Goal: Task Accomplishment & Management: Complete application form

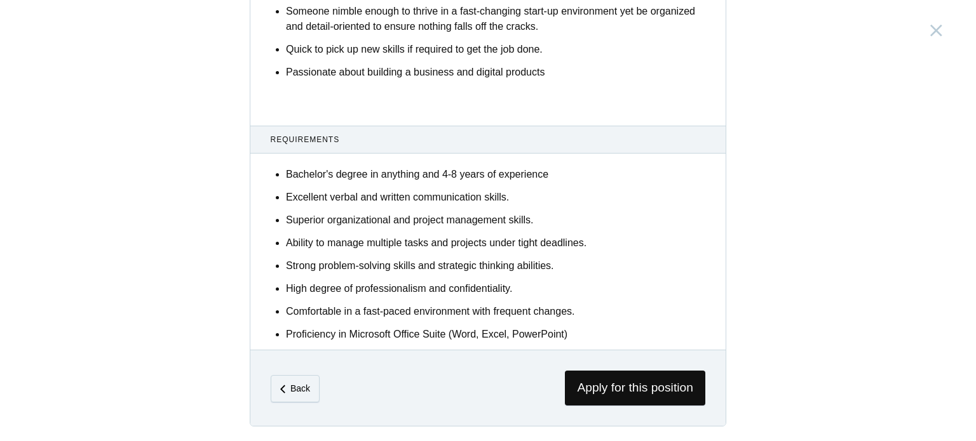
scroll to position [771, 0]
click at [615, 391] on span "Apply for this position" at bounding box center [635, 389] width 140 height 35
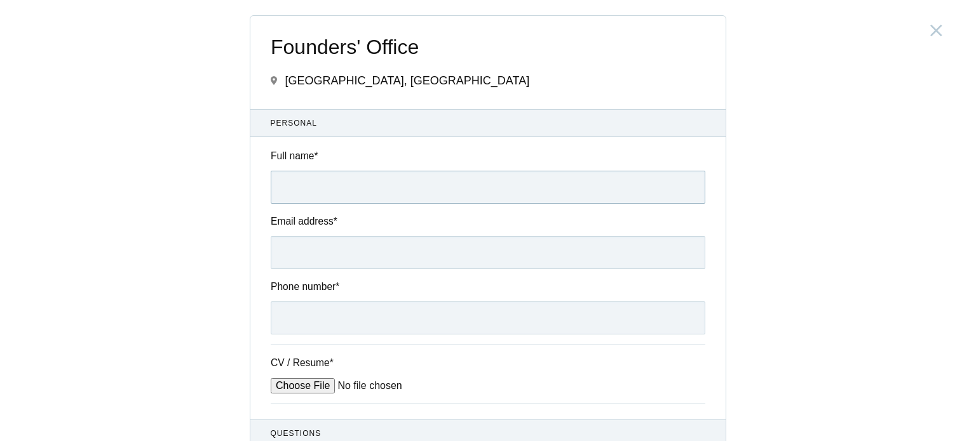
click at [405, 198] on input "Full name *" at bounding box center [488, 187] width 434 height 33
type input "[PERSON_NAME] [PERSON_NAME]"
type input "Nutulapati"
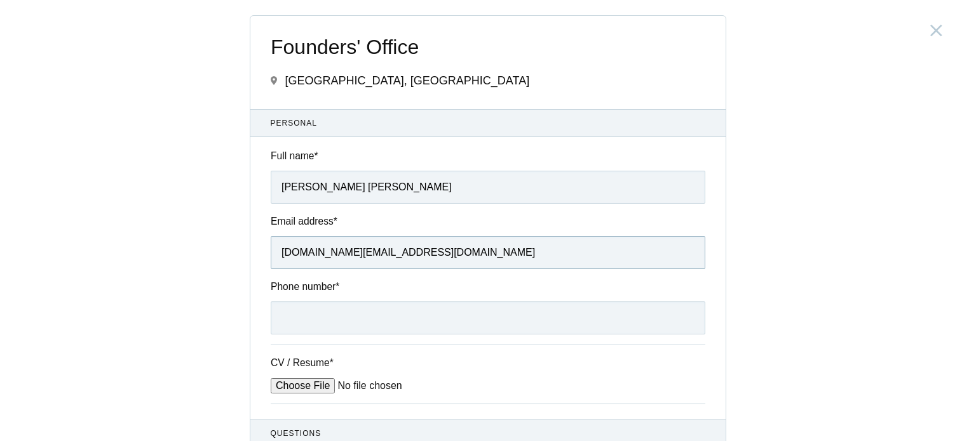
type input "[DOMAIN_NAME][EMAIL_ADDRESS][DOMAIN_NAME]"
click at [433, 191] on input "[PERSON_NAME] [PERSON_NAME]" at bounding box center [488, 187] width 434 height 33
type input "[PERSON_NAME] [PERSON_NAME]"
type input "[PHONE_NUMBER]"
click at [271, 379] on input "CV / Resume *" at bounding box center [367, 386] width 192 height 15
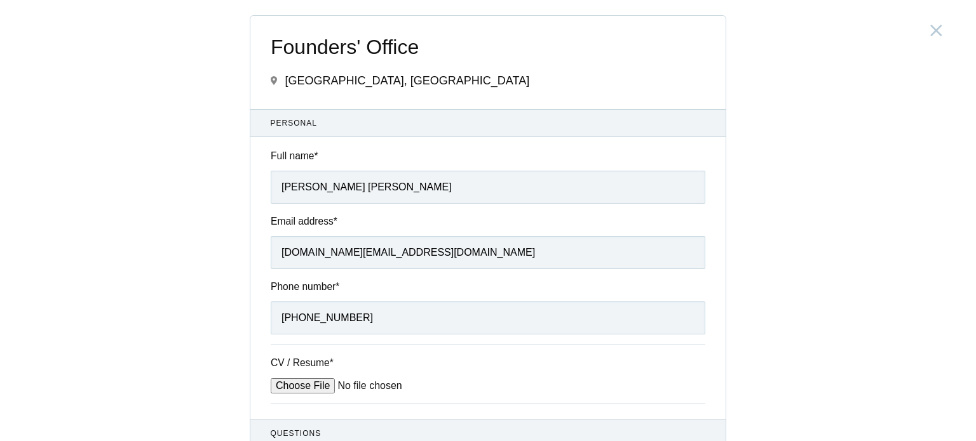
type input "C:\fakepath\CV_NLAK.pdf"
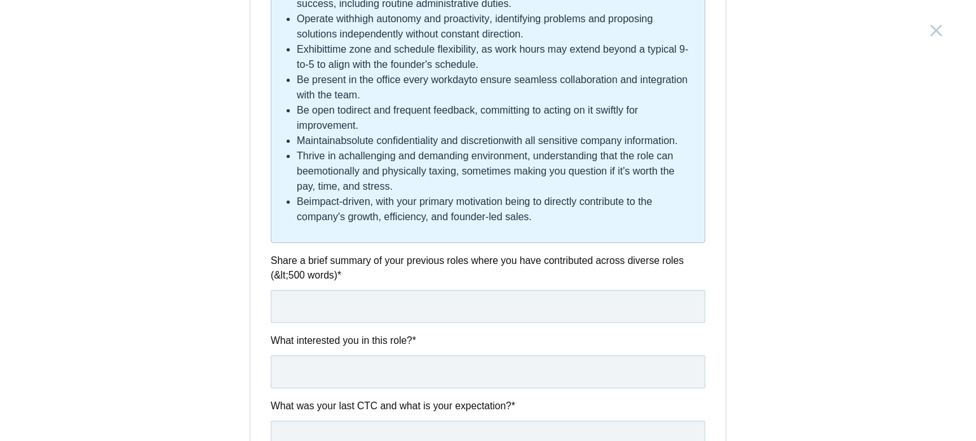
scroll to position [628, 0]
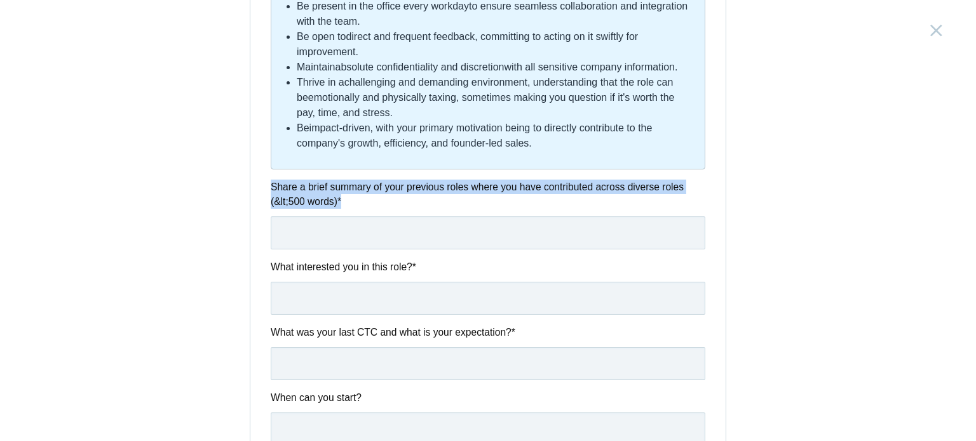
drag, startPoint x: 264, startPoint y: 181, endPoint x: 350, endPoint y: 201, distance: 88.6
click at [350, 201] on div "Share a brief summary of your previous roles where you have contributed across …" at bounding box center [487, 215] width 475 height 70
copy label "Share a brief summary of your previous roles where you have contributed across …"
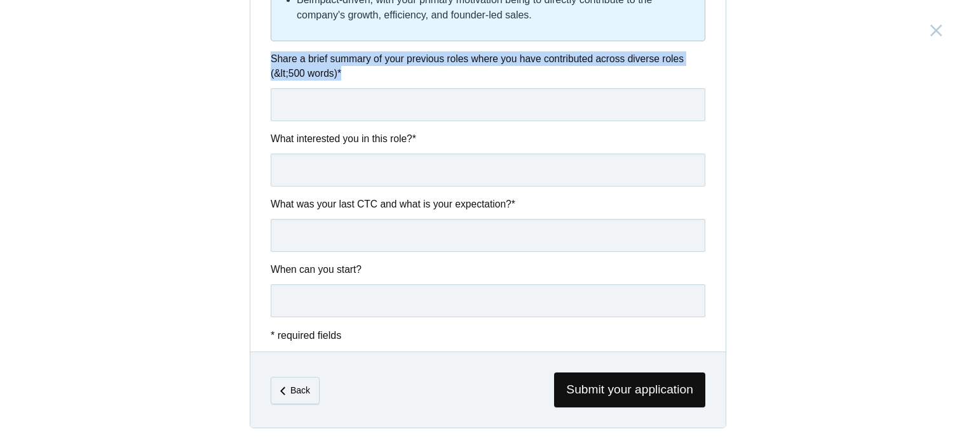
scroll to position [758, 0]
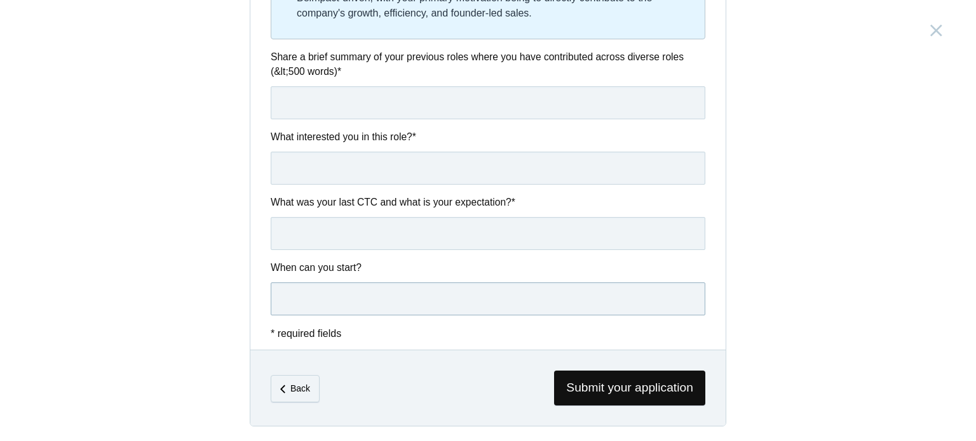
click at [346, 297] on input "text" at bounding box center [488, 299] width 434 height 33
type input "[DATE]"
click at [373, 236] on input "text" at bounding box center [488, 233] width 434 height 33
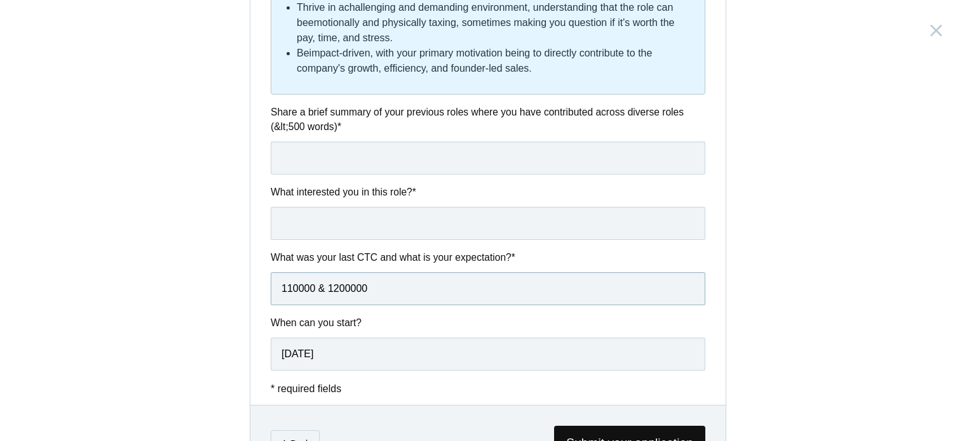
scroll to position [658, 0]
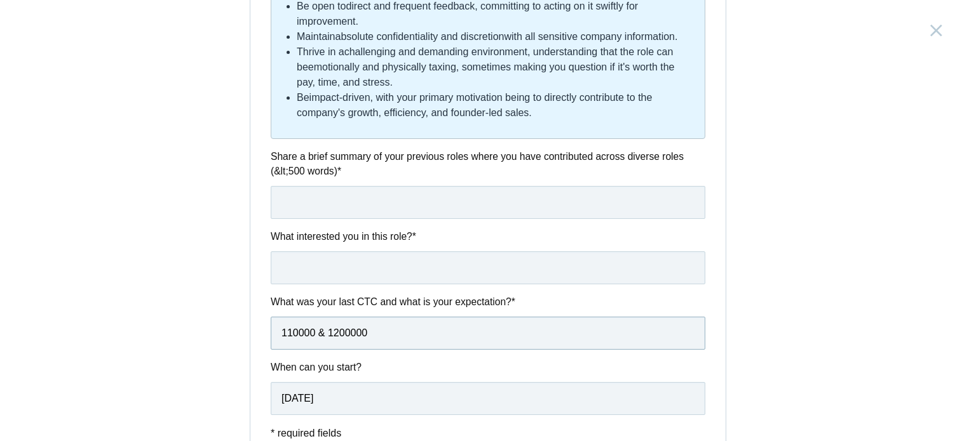
type input "110000 & 1200000"
click at [344, 191] on input "text" at bounding box center [488, 202] width 434 height 33
paste input "Loremipsum do sitametconse adipisc, E sedd eiusmodt incidid utlab etdo magnaali…"
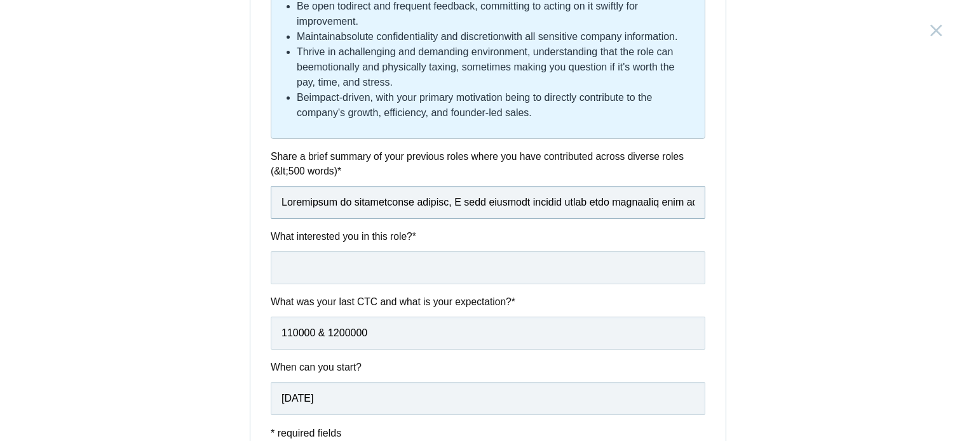
scroll to position [0, 8089]
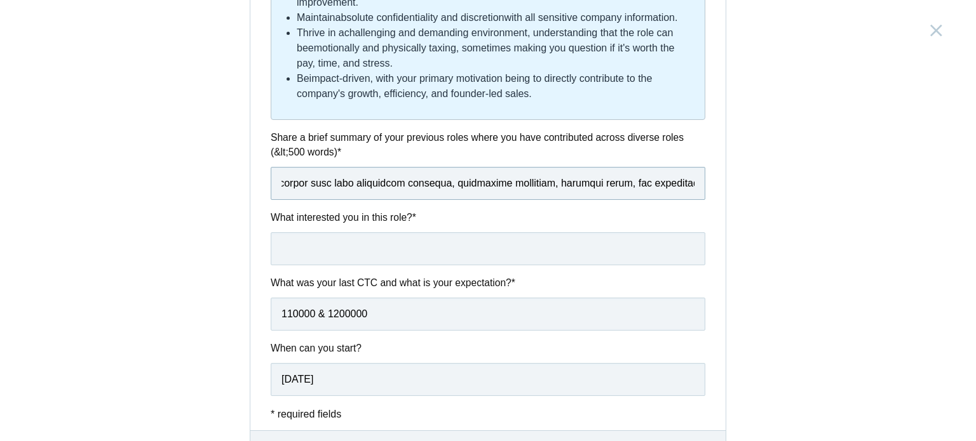
type input "Loremipsum do sitametconse adipisc, E sedd eiusmodt incidid utlab etdo magnaali…"
click at [395, 232] on input "text" at bounding box center [488, 247] width 434 height 33
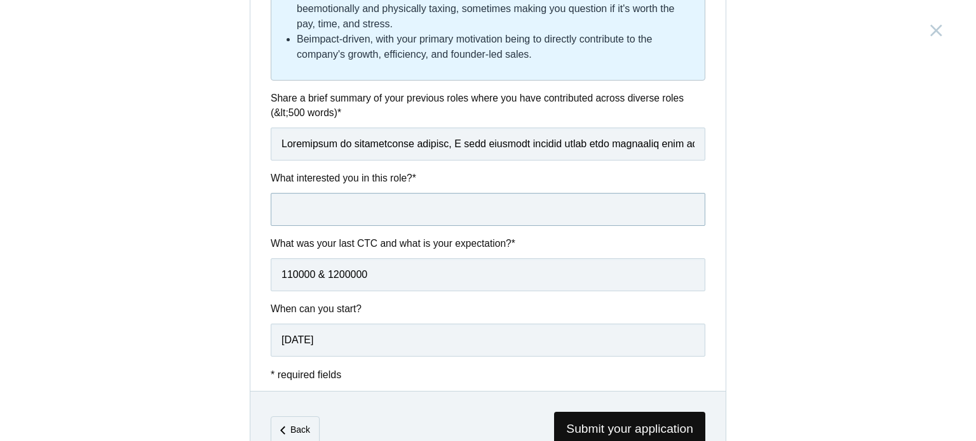
scroll to position [718, 0]
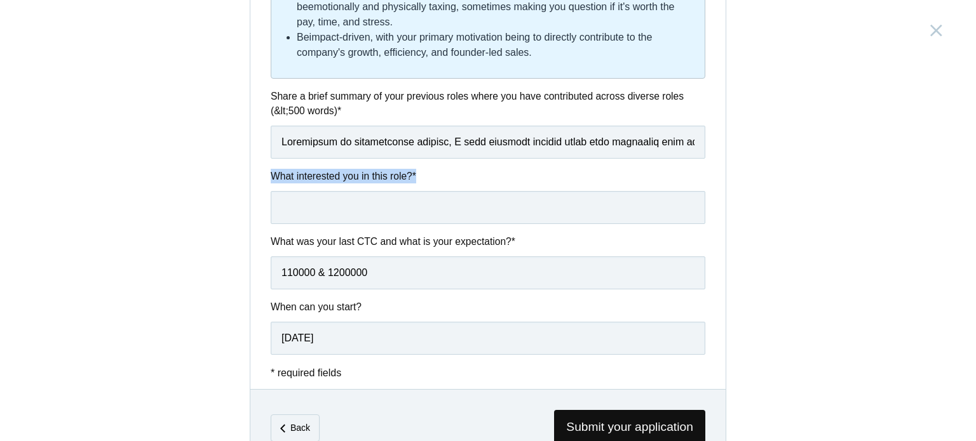
drag, startPoint x: 264, startPoint y: 168, endPoint x: 419, endPoint y: 168, distance: 154.4
click at [419, 169] on div "What interested you in this role? *" at bounding box center [487, 196] width 475 height 55
copy label "What interested you in this role? *"
click at [428, 208] on input "text" at bounding box center [488, 207] width 434 height 33
paste input "Lor Ipsumdo’s Ametco adip el Seddoeiu te inc utla etdolor mag aliquaenima min v…"
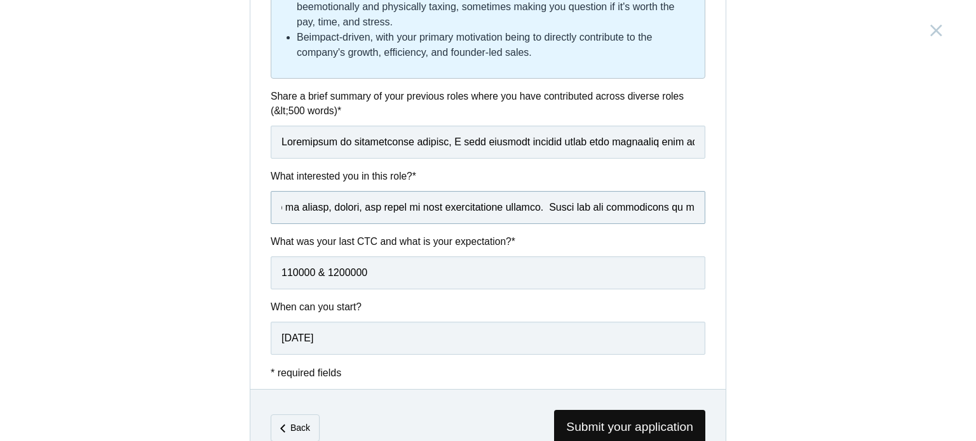
scroll to position [758, 0]
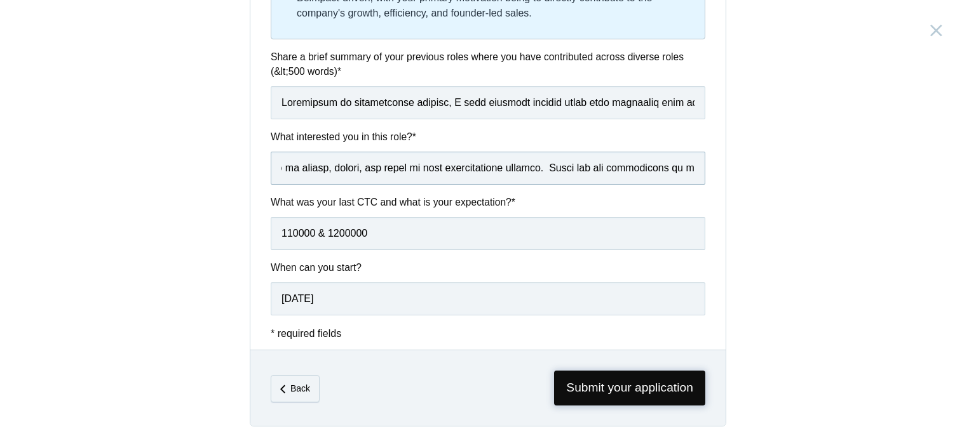
type input "Lor Ipsumdo’s Ametco adip el Seddoeiu te inc utla etdolor mag aliquaenima min v…"
click at [633, 379] on span "Submit your application" at bounding box center [629, 388] width 151 height 35
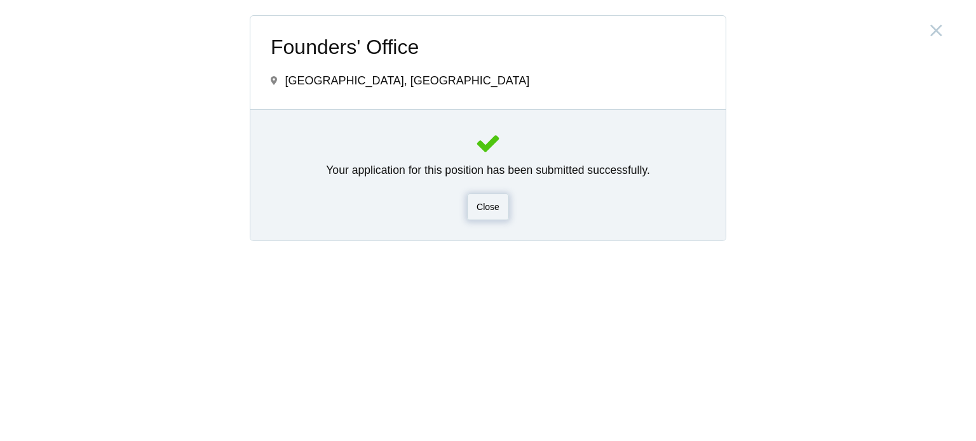
click at [487, 208] on span "Close" at bounding box center [487, 207] width 23 height 10
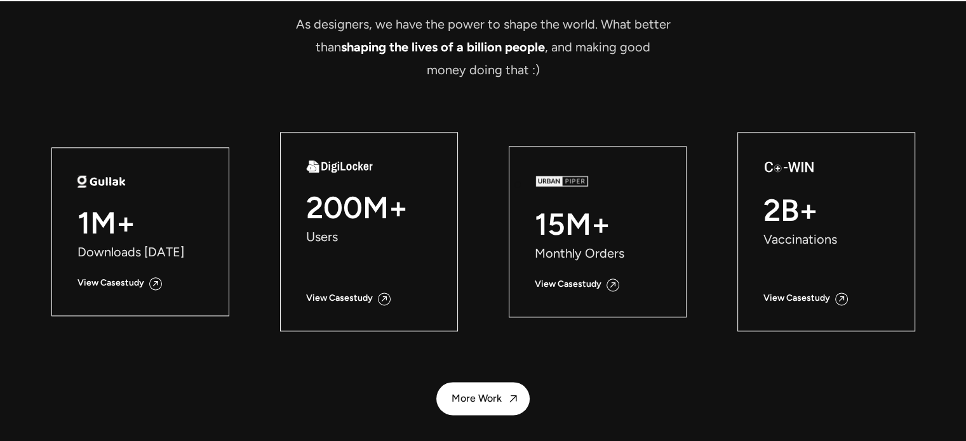
scroll to position [1527, 0]
